Goal: Task Accomplishment & Management: Manage account settings

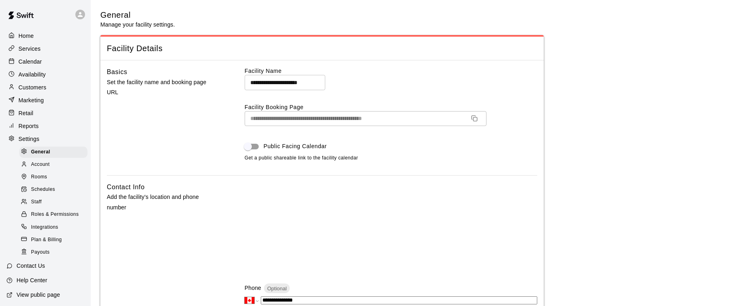
select select "**"
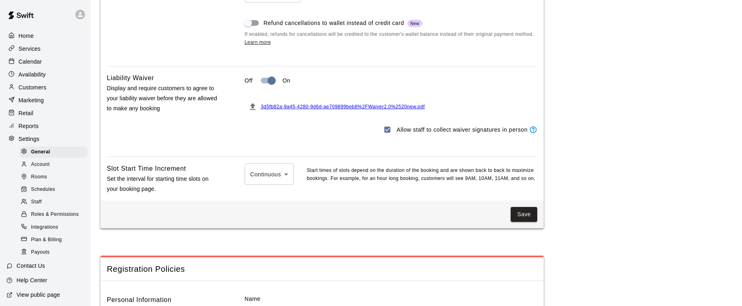
scroll to position [0, 0]
click at [48, 61] on div "Calendar" at bounding box center [45, 61] width 78 height 12
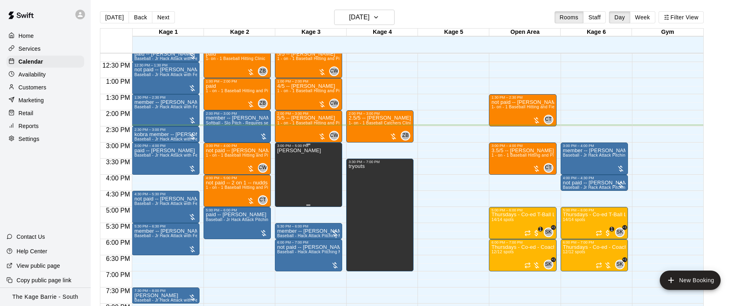
scroll to position [394, 0]
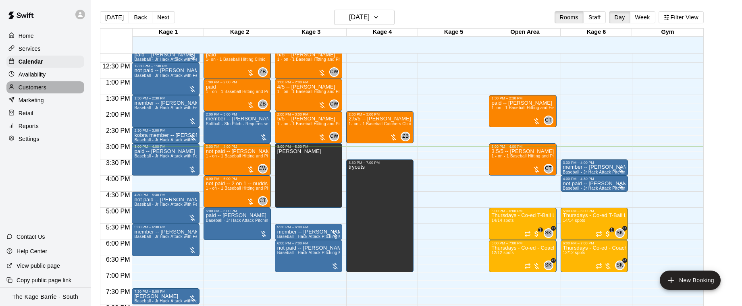
click at [41, 87] on p "Customers" at bounding box center [33, 87] width 28 height 8
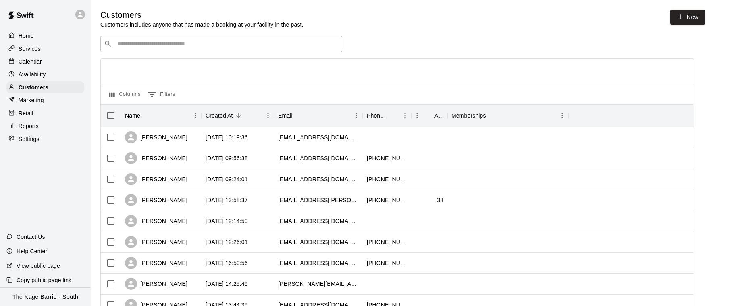
click at [251, 44] on input "Search customers by name or email" at bounding box center [226, 44] width 223 height 8
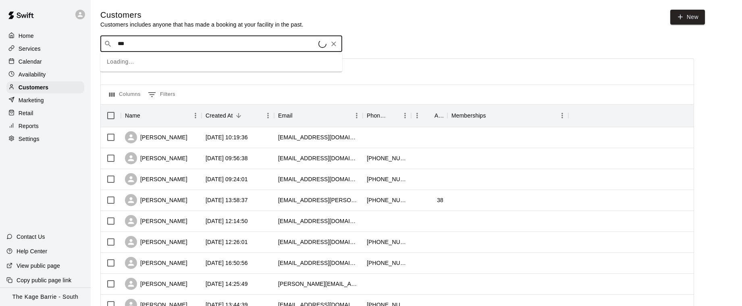
type input "****"
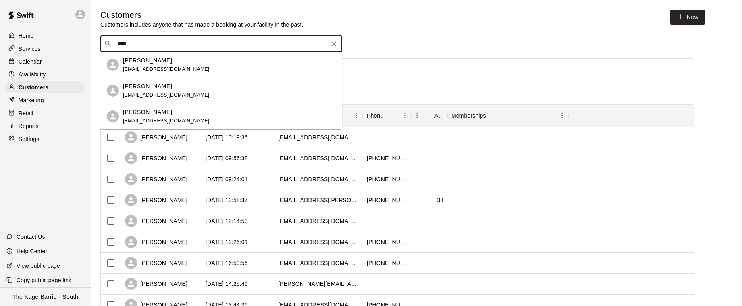
click at [208, 87] on div "[PERSON_NAME] [EMAIL_ADDRESS][DOMAIN_NAME]" at bounding box center [229, 90] width 213 height 17
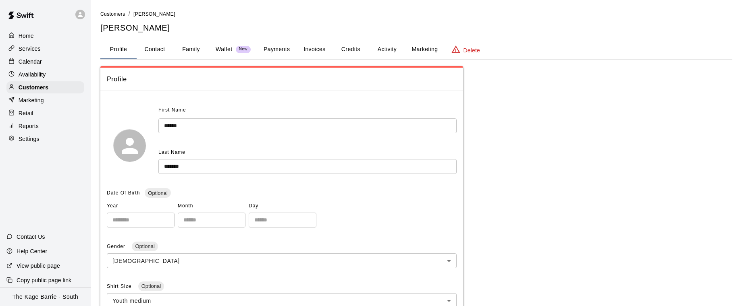
click at [199, 47] on button "Family" at bounding box center [191, 49] width 36 height 19
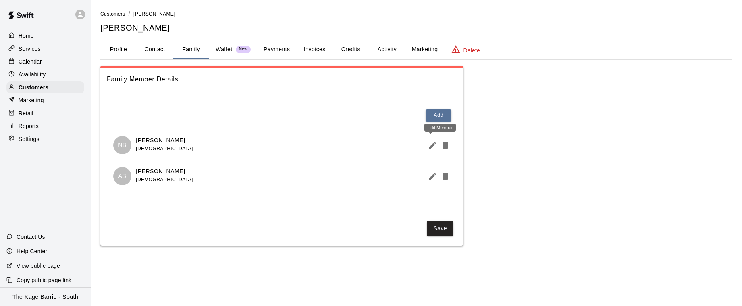
click at [431, 145] on icon "Edit Member" at bounding box center [432, 145] width 7 height 7
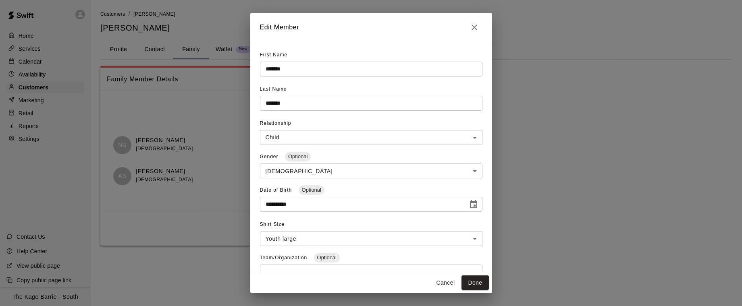
scroll to position [102, 0]
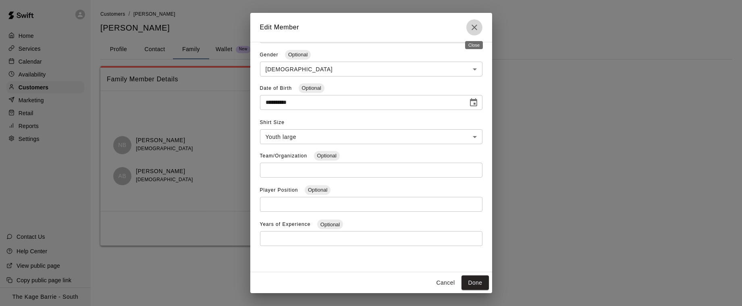
click at [477, 26] on icon "Close" at bounding box center [475, 28] width 10 height 10
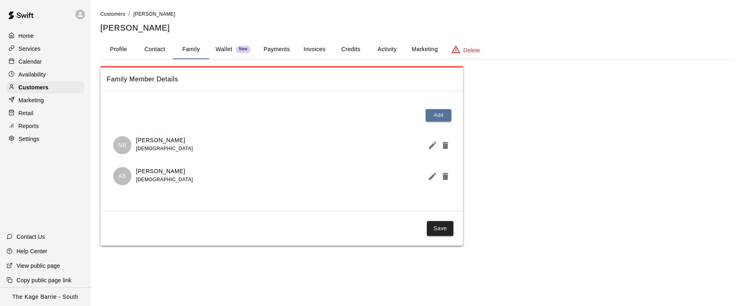
click at [37, 60] on p "Calendar" at bounding box center [30, 62] width 23 height 8
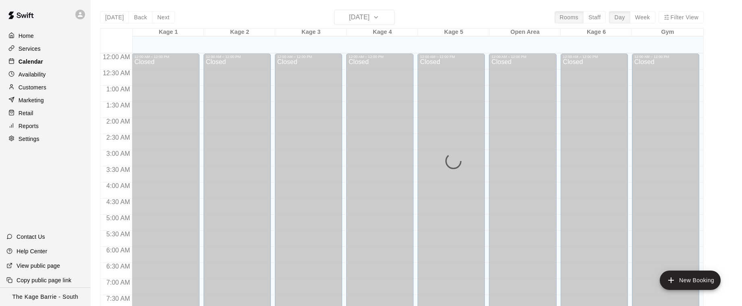
scroll to position [488, 0]
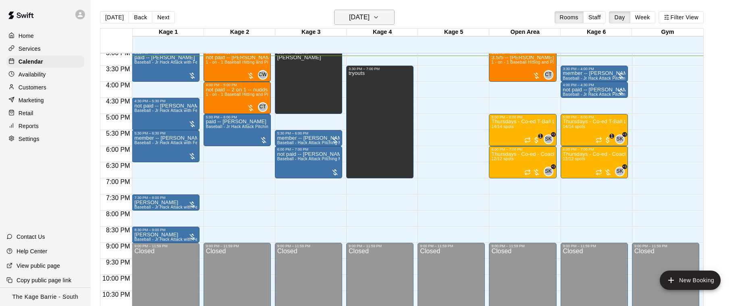
click at [384, 19] on button "[DATE]" at bounding box center [364, 17] width 60 height 15
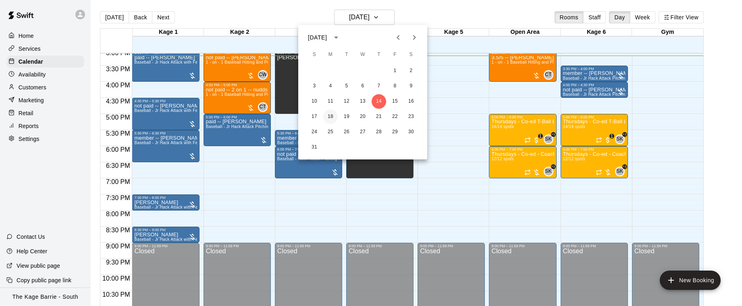
click at [332, 118] on button "18" at bounding box center [330, 117] width 15 height 15
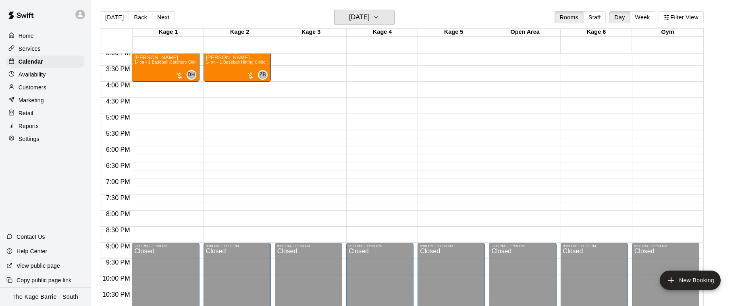
scroll to position [292, 0]
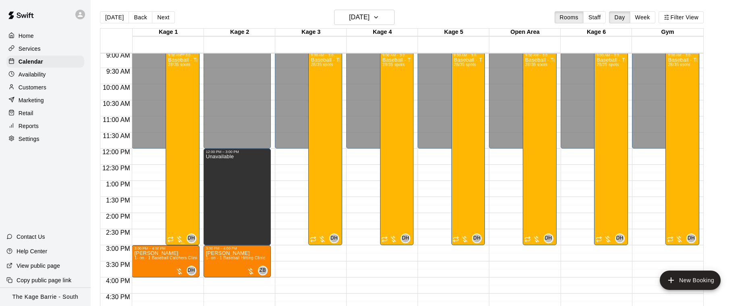
click at [183, 132] on div "Baseball - Tryout Prep Camp 2025 ([DATE] - [DATE]) 28/35 spots" at bounding box center [182, 210] width 29 height 306
click at [175, 85] on img "edit" at bounding box center [176, 84] width 9 height 9
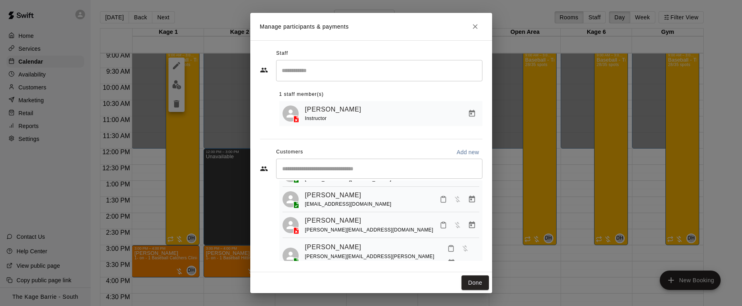
scroll to position [40, 0]
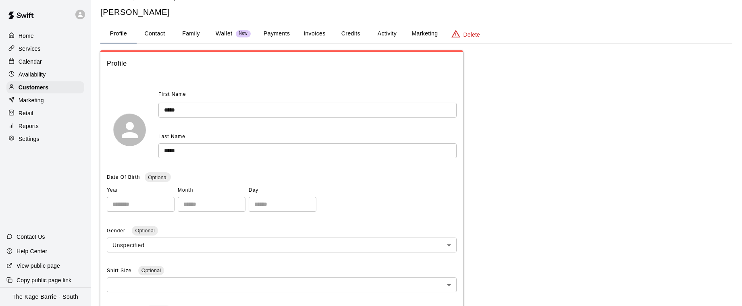
scroll to position [16, 0]
click at [196, 29] on button "Family" at bounding box center [191, 33] width 36 height 19
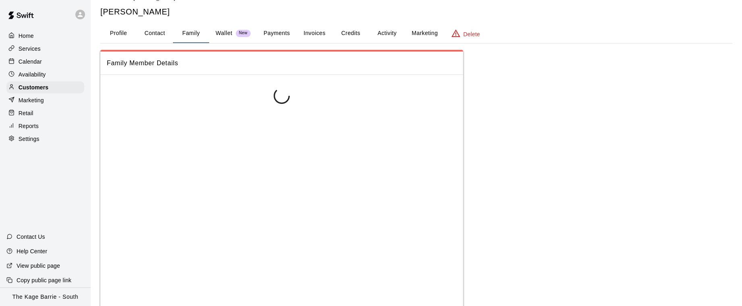
scroll to position [0, 0]
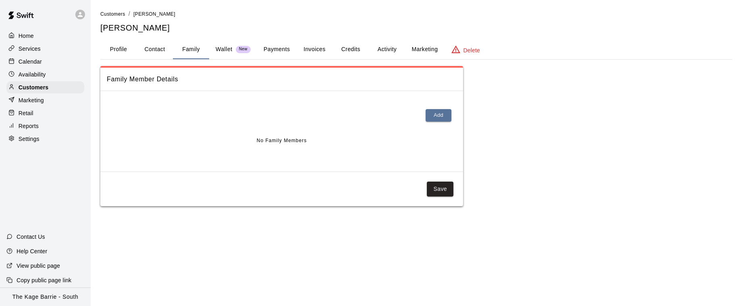
click at [119, 48] on button "Profile" at bounding box center [118, 49] width 36 height 19
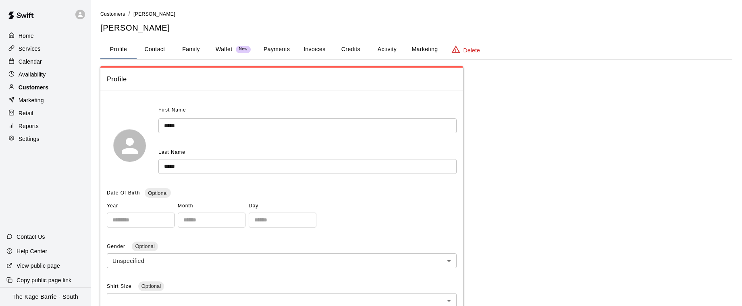
click at [51, 90] on div "Customers" at bounding box center [45, 87] width 78 height 12
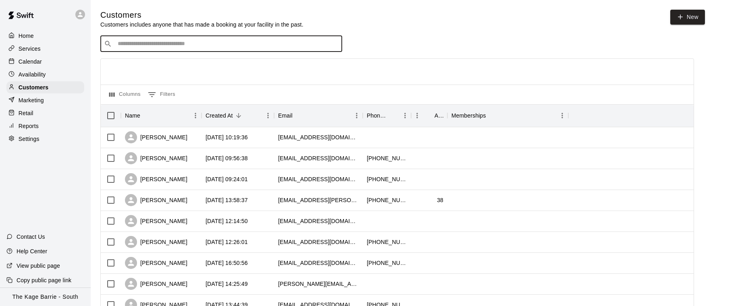
click at [192, 45] on input "Search customers by name or email" at bounding box center [226, 44] width 223 height 8
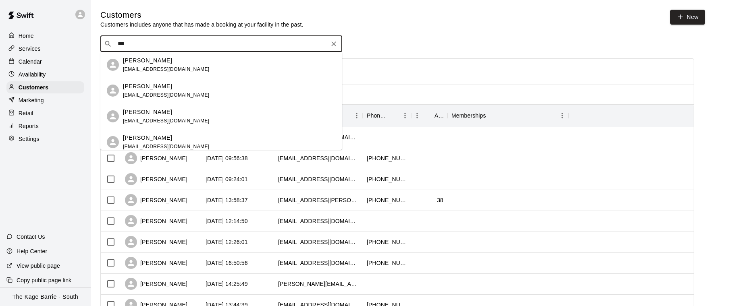
type input "****"
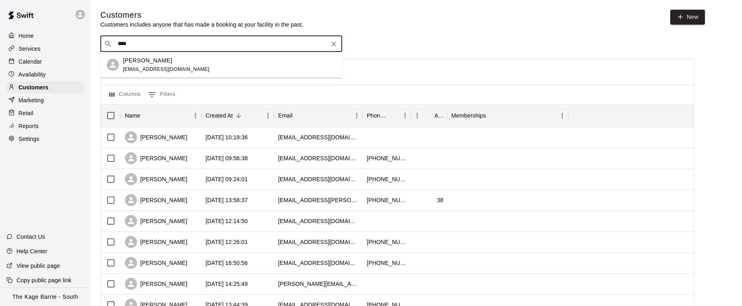
click at [210, 56] on div "Catherine Tellier cat_tell@hotmail.com" at bounding box center [229, 64] width 213 height 17
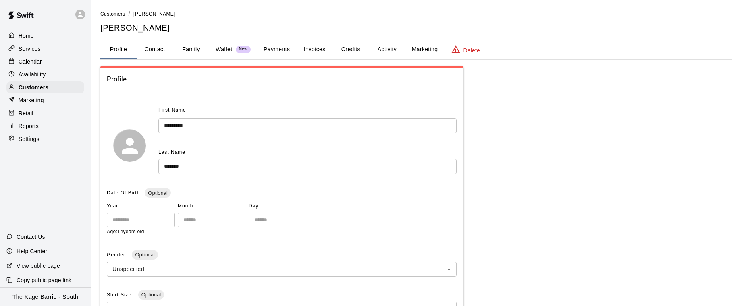
click at [191, 49] on button "Family" at bounding box center [191, 49] width 36 height 19
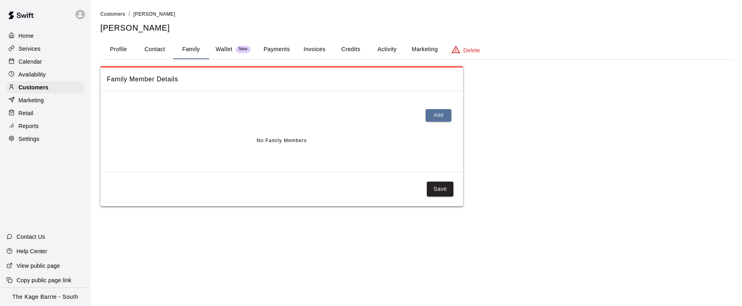
click at [118, 50] on button "Profile" at bounding box center [118, 49] width 36 height 19
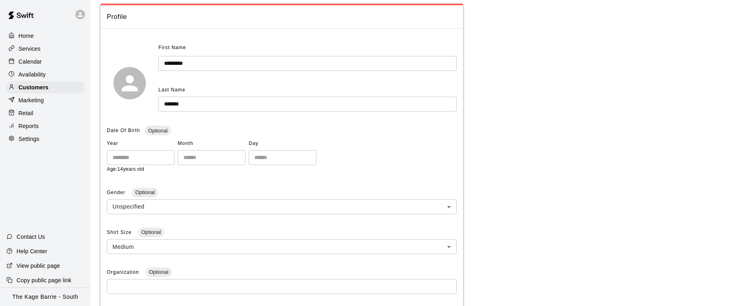
scroll to position [67, 0]
